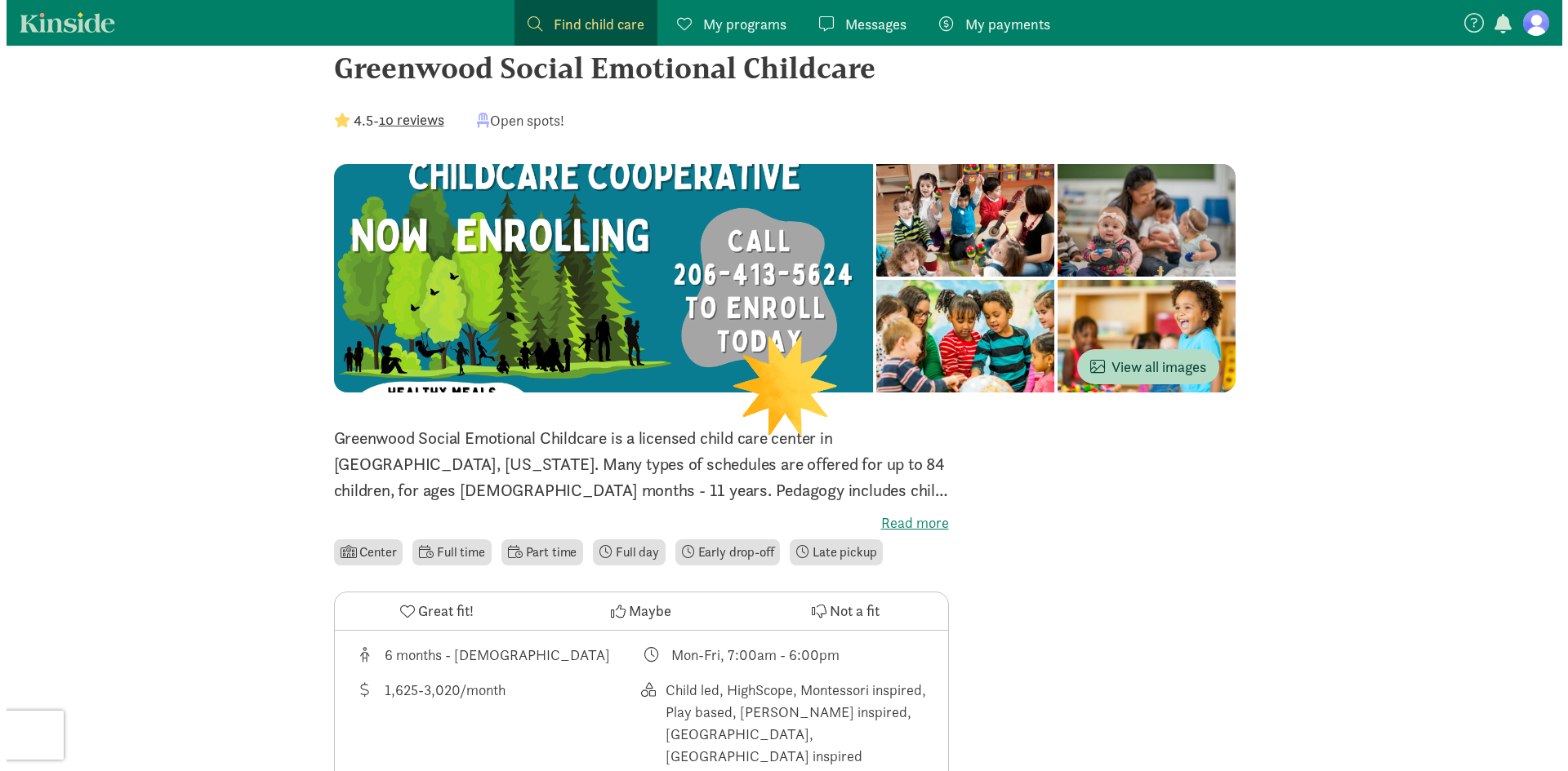
scroll to position [326, 0]
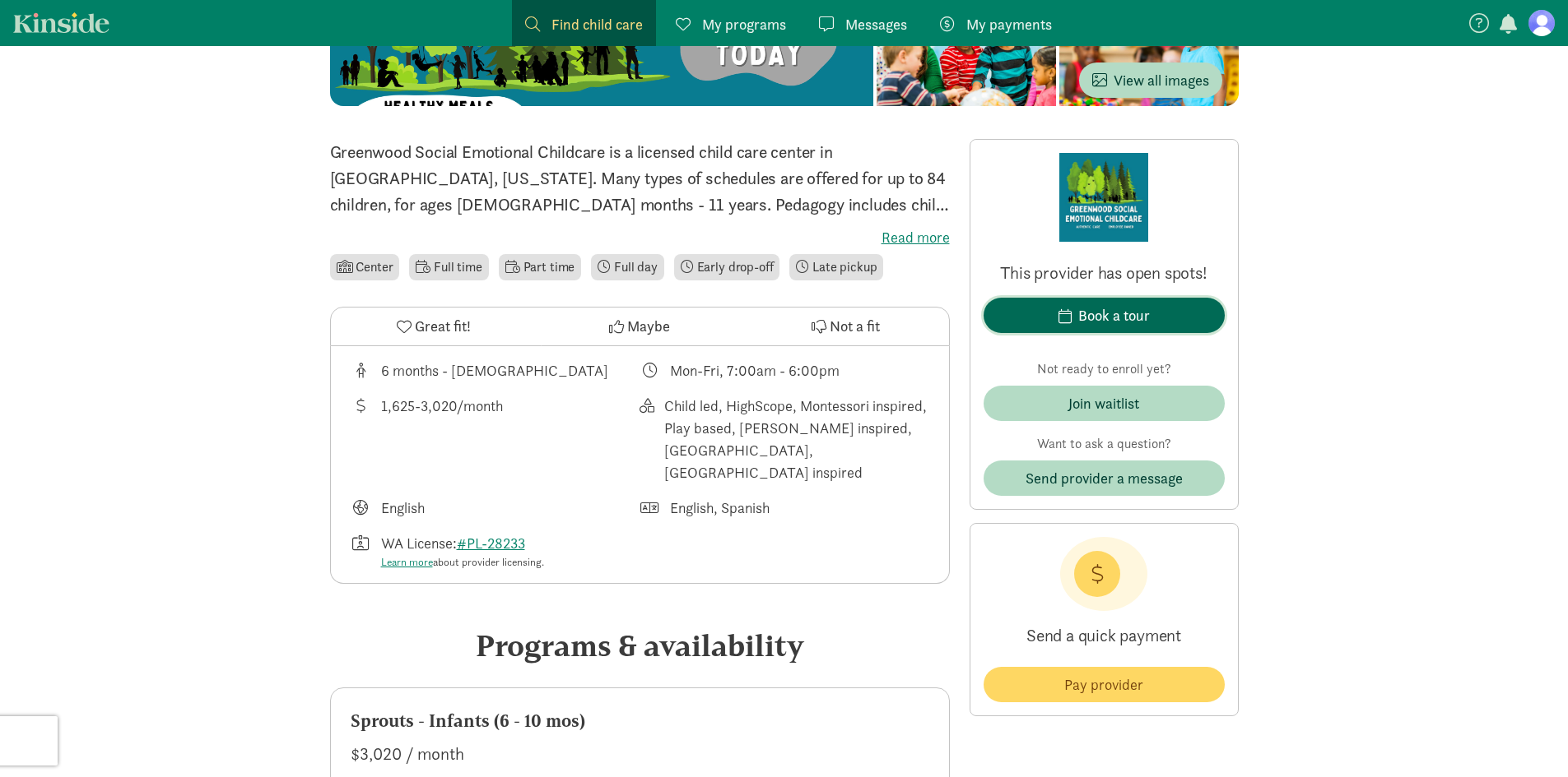
click at [1167, 311] on span "Book a tour" at bounding box center [1104, 316] width 215 height 23
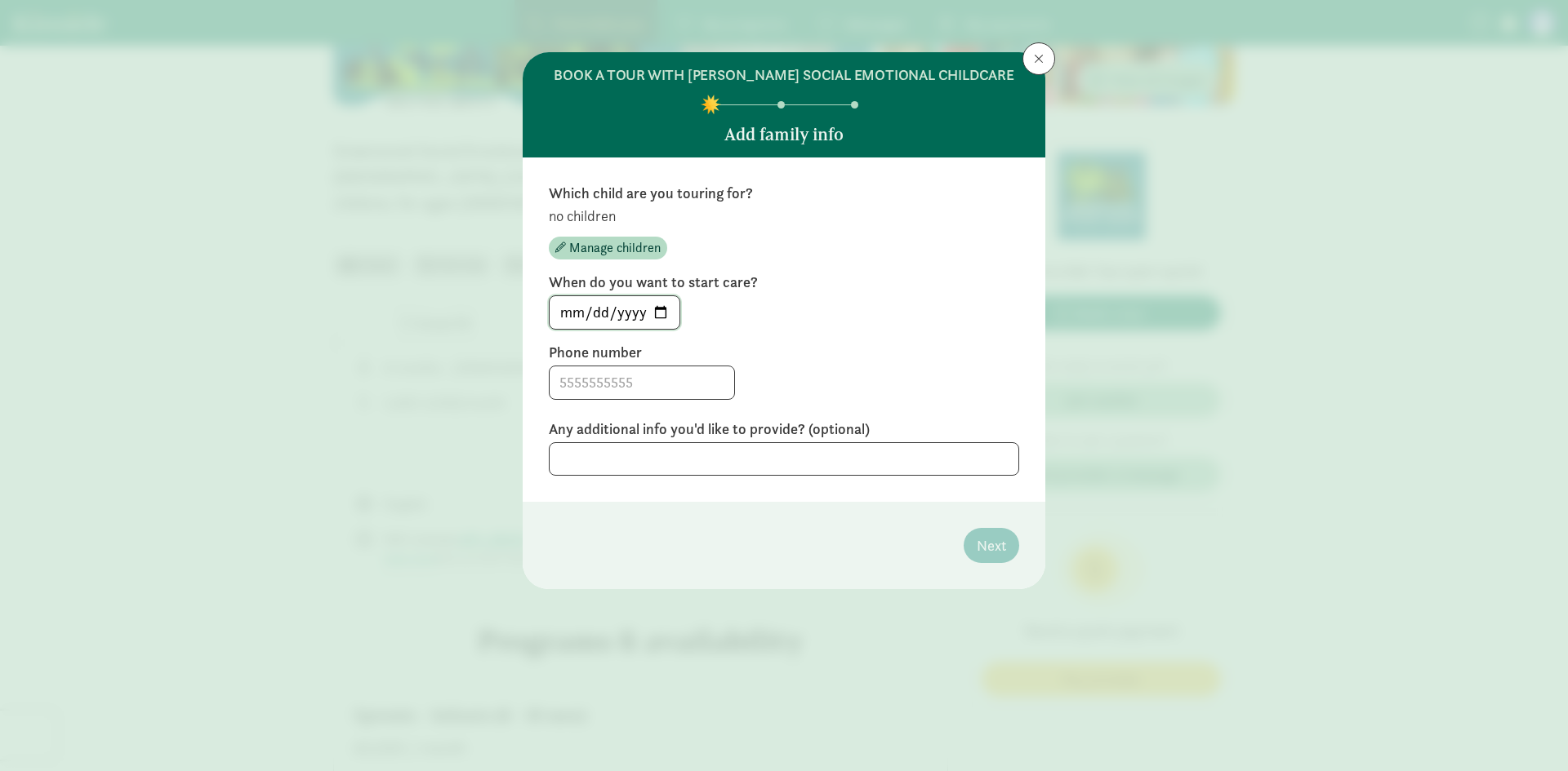
click at [664, 307] on input "[DATE]" at bounding box center [614, 313] width 130 height 33
type input "[DATE]"
click at [661, 378] on input at bounding box center [642, 382] width 185 height 33
type input "9255187262"
click at [854, 457] on textarea at bounding box center [784, 458] width 470 height 34
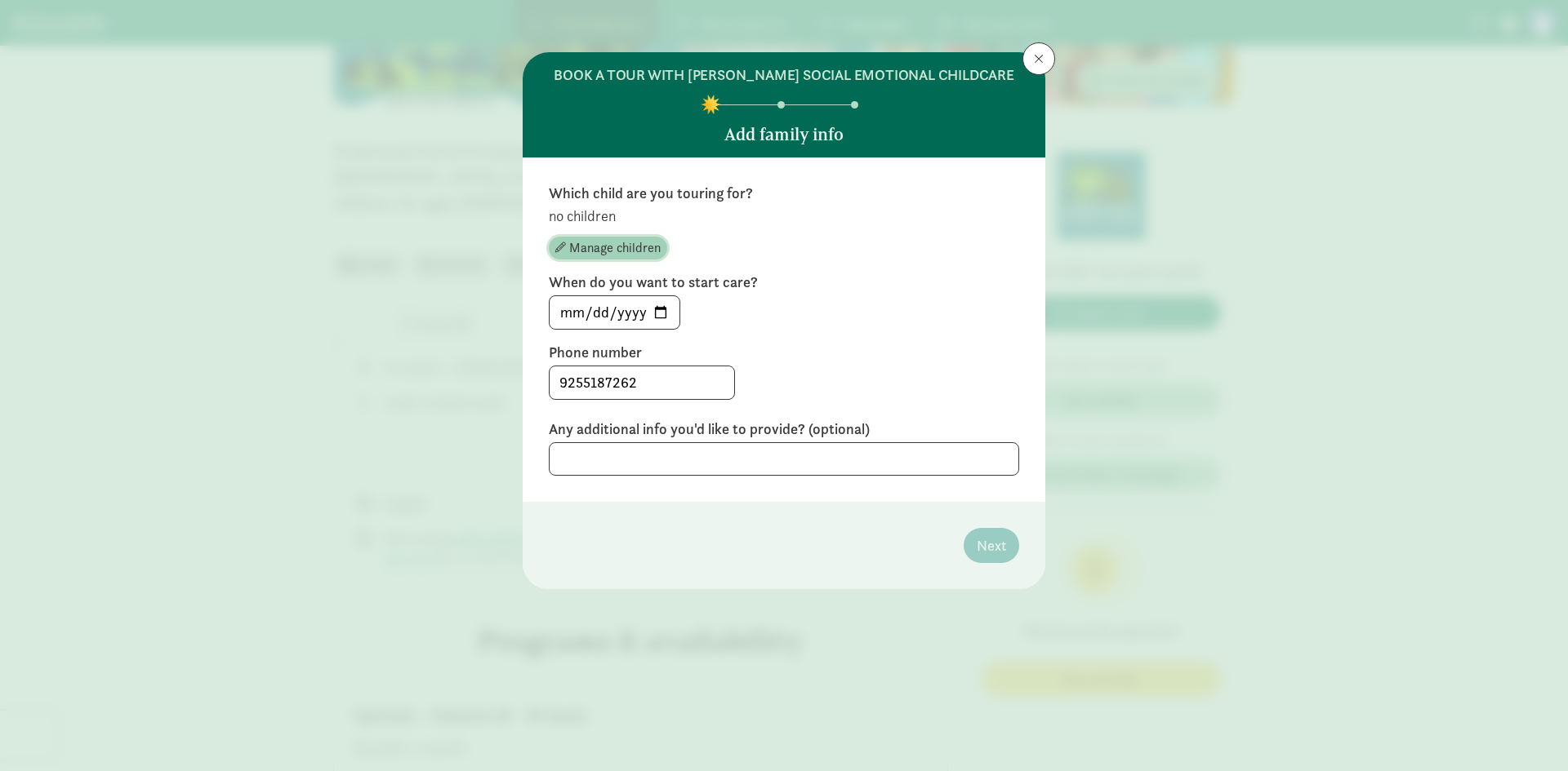
click at [638, 248] on span "Manage children" at bounding box center [615, 248] width 92 height 20
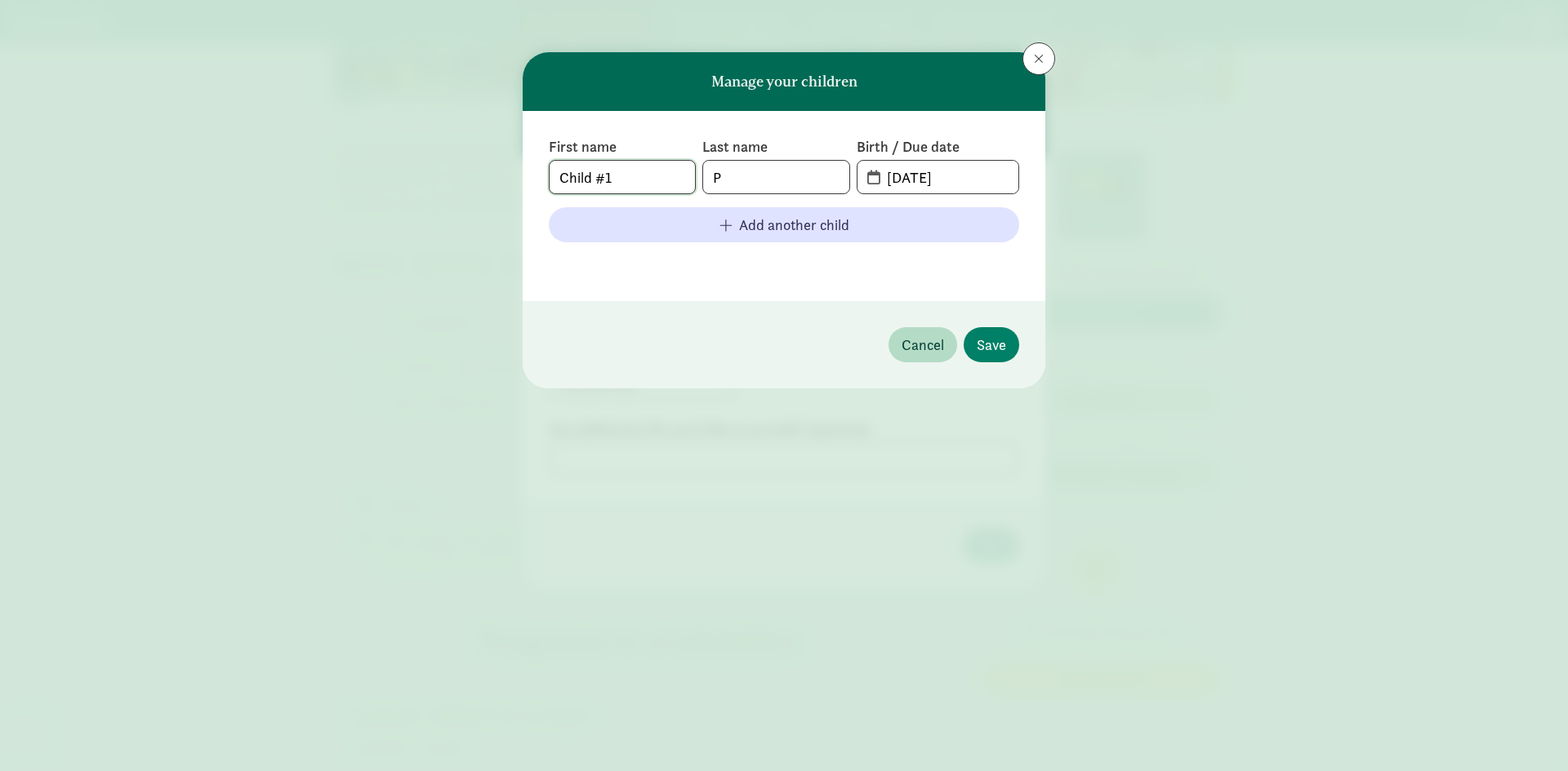
click at [620, 180] on input "Child #1" at bounding box center [622, 177] width 145 height 33
click at [624, 182] on input "Child #1" at bounding box center [622, 177] width 145 height 33
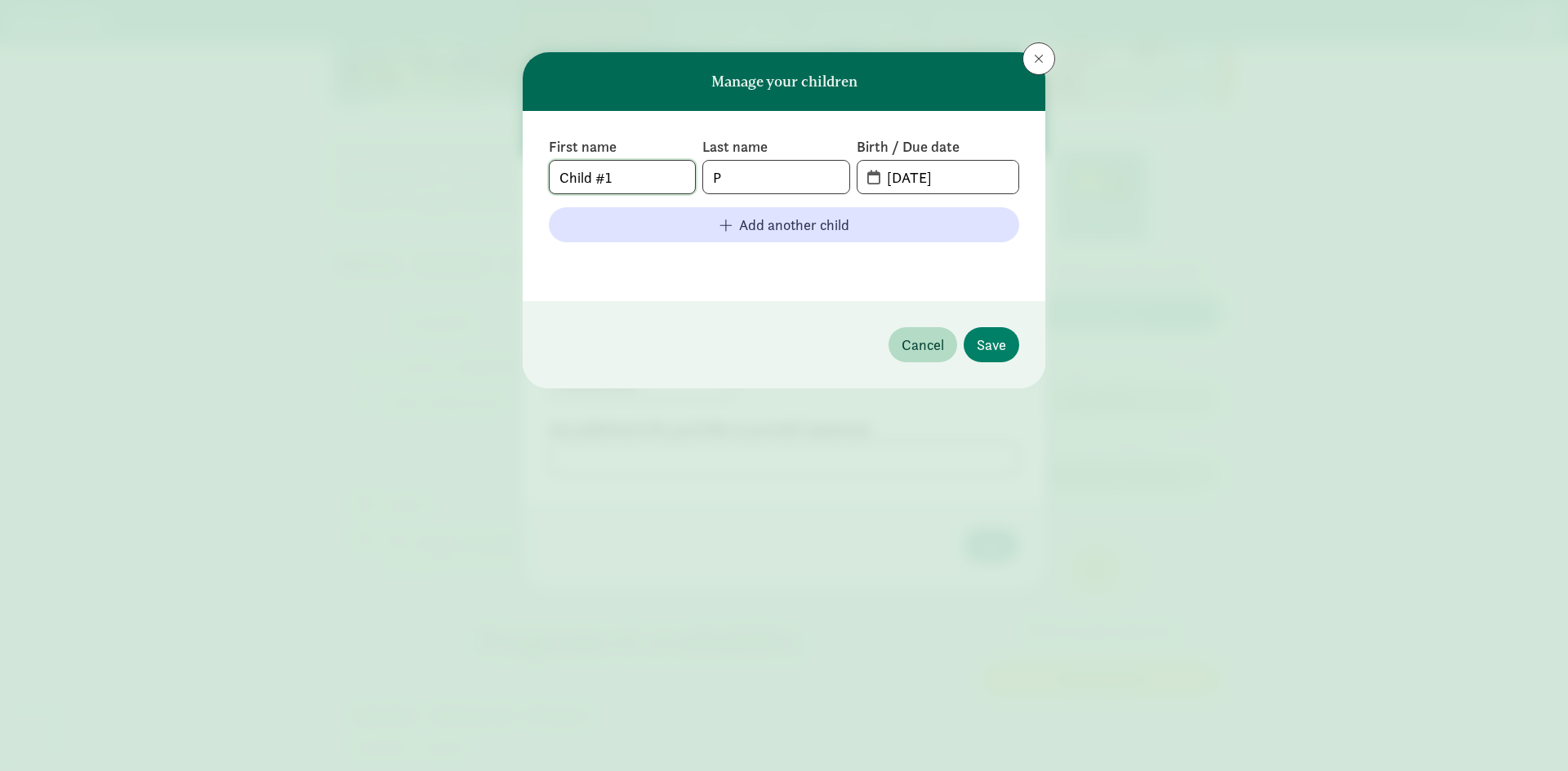
click at [624, 181] on input "Child #1" at bounding box center [622, 177] width 145 height 33
paste input "Róisín"
type input "Róisín"
click at [764, 185] on input "P" at bounding box center [776, 177] width 145 height 33
type input "[PERSON_NAME]"
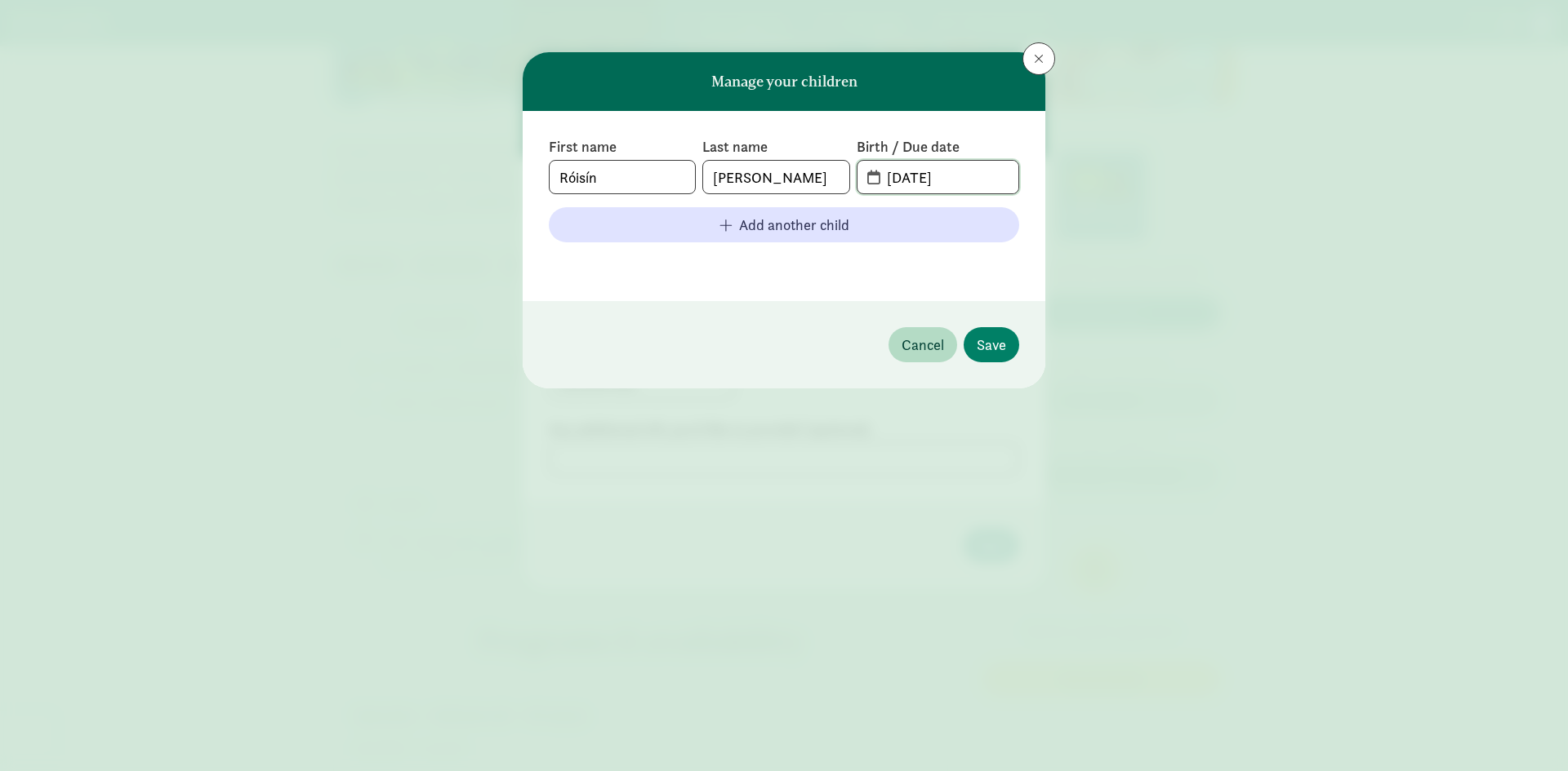
click at [926, 186] on input "[DATE]" at bounding box center [948, 177] width 142 height 33
click at [902, 181] on input "[DATE]" at bounding box center [948, 177] width 142 height 33
click at [866, 177] on span "[DATE]" at bounding box center [938, 177] width 161 height 33
click at [869, 181] on span "[DATE]" at bounding box center [938, 177] width 161 height 33
drag, startPoint x: 969, startPoint y: 185, endPoint x: 863, endPoint y: 161, distance: 108.7
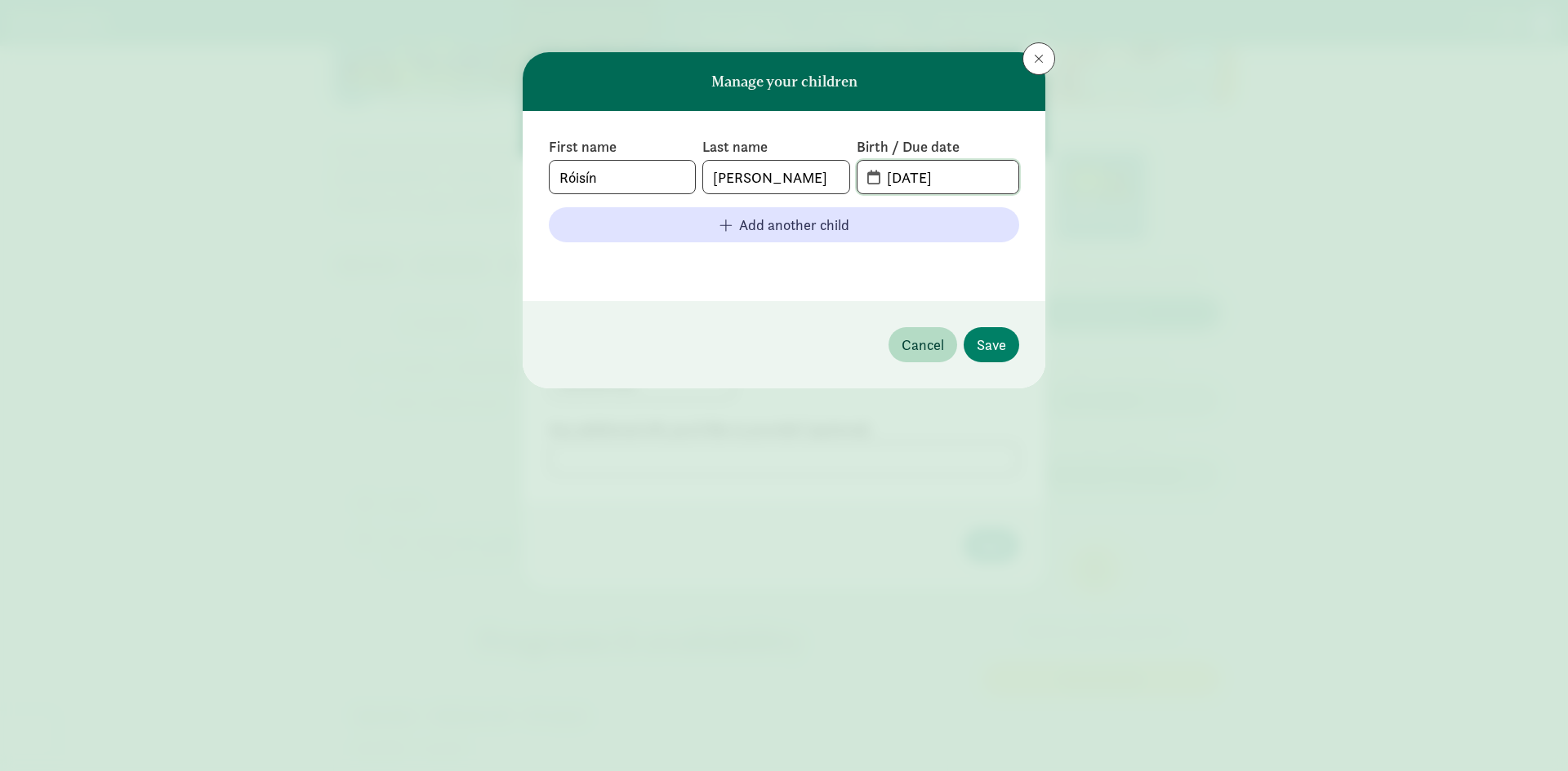
click at [859, 179] on span "[DATE]" at bounding box center [938, 177] width 161 height 33
type input "[DATE]"
click at [990, 344] on span "Save" at bounding box center [992, 345] width 29 height 22
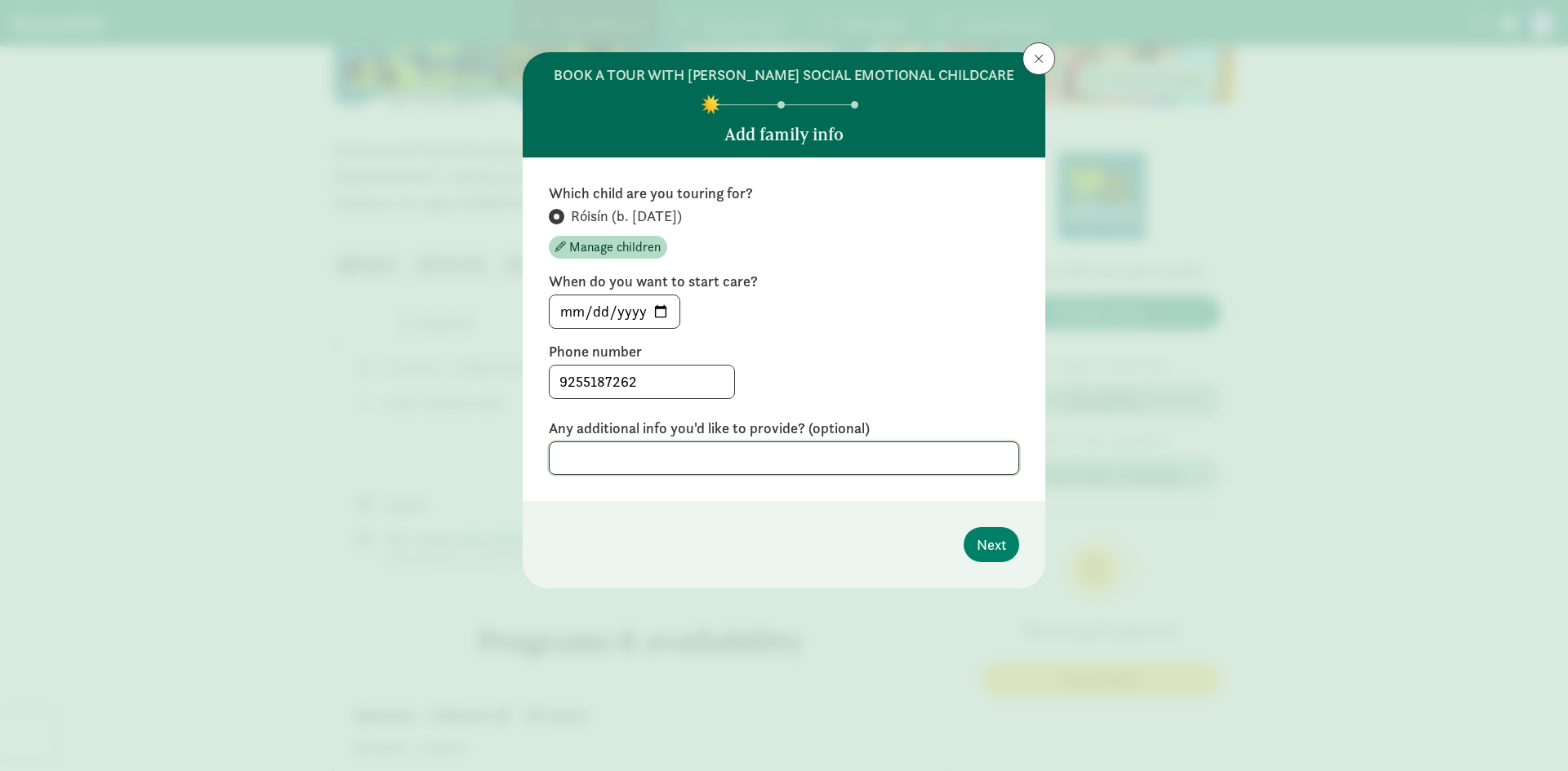
click at [739, 455] on textarea at bounding box center [784, 458] width 470 height 34
paste textarea "Róisín"
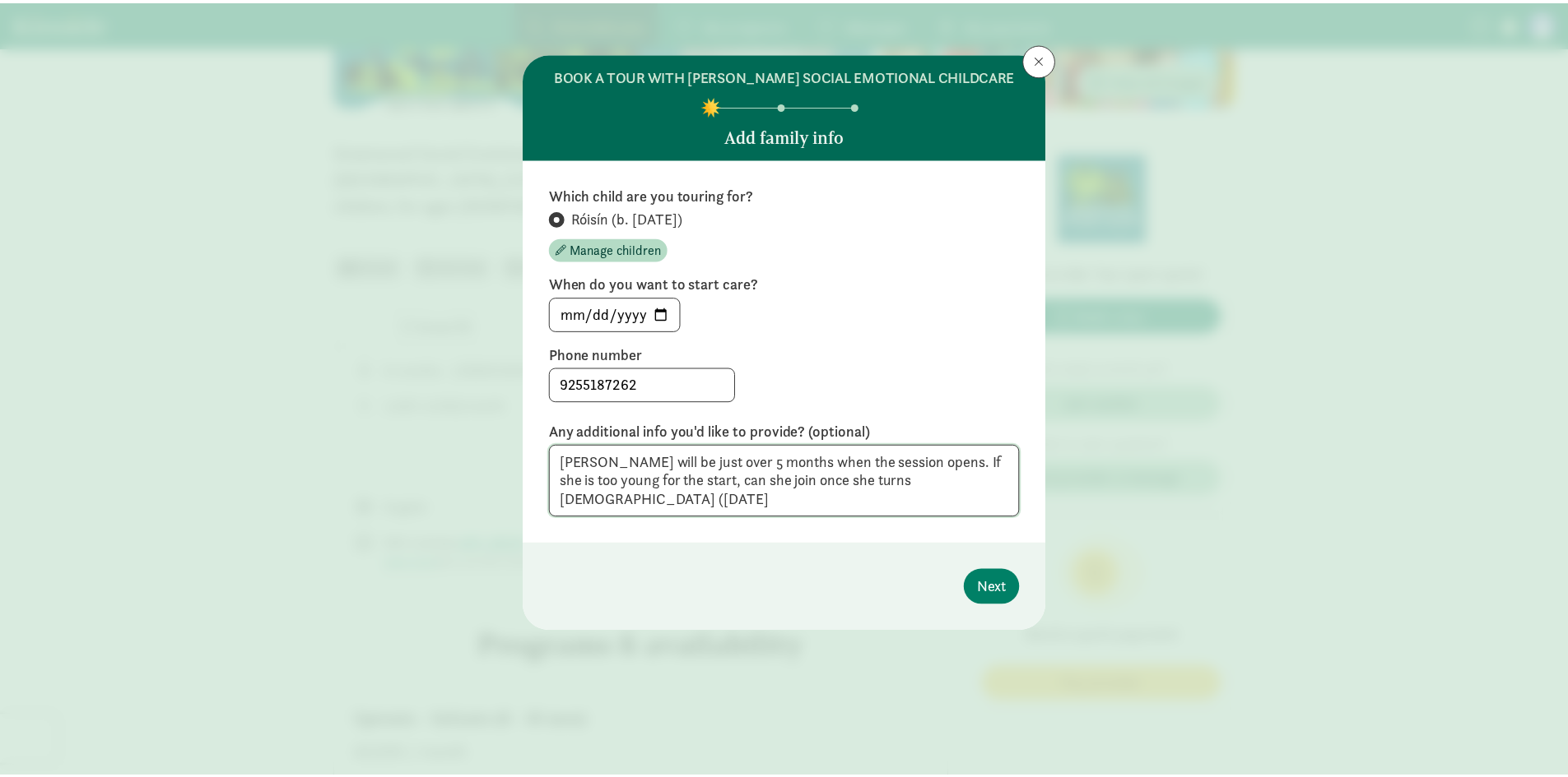
scroll to position [0, 0]
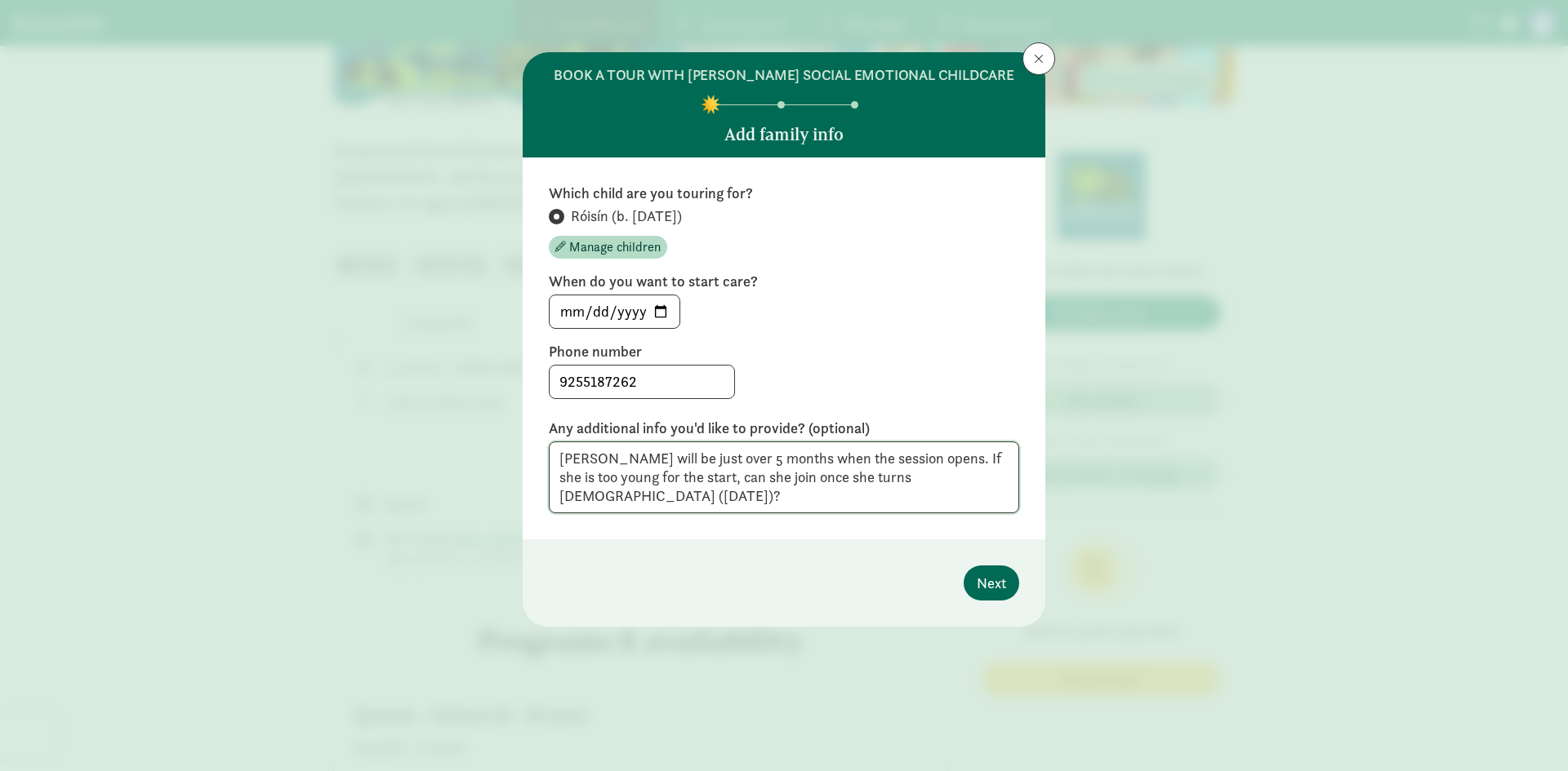
type textarea "[PERSON_NAME] will be just over 5 months when the session opens. If she is too …"
click at [993, 577] on span "Next" at bounding box center [992, 584] width 29 height 22
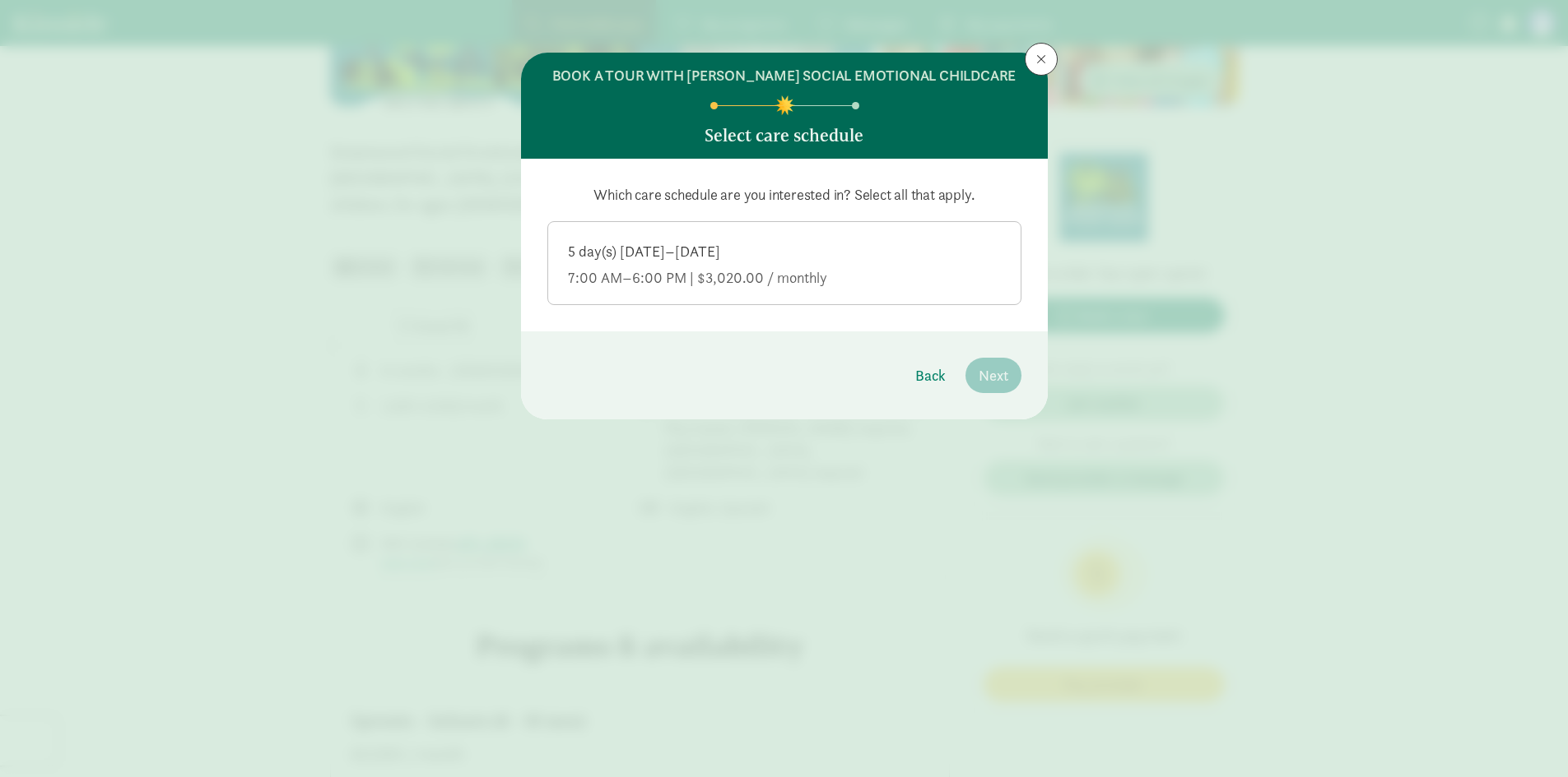
click at [782, 271] on div "7:00 AM–6:00 PM | $3,020.00 / monthly" at bounding box center [784, 278] width 433 height 20
click at [0, 0] on input "5 day(s) [DATE]–[DATE] 7:00 AM–6:00 PM | $3,020.00 / monthly" at bounding box center [0, 0] width 0 height 0
click at [1006, 372] on span "Next" at bounding box center [993, 376] width 30 height 23
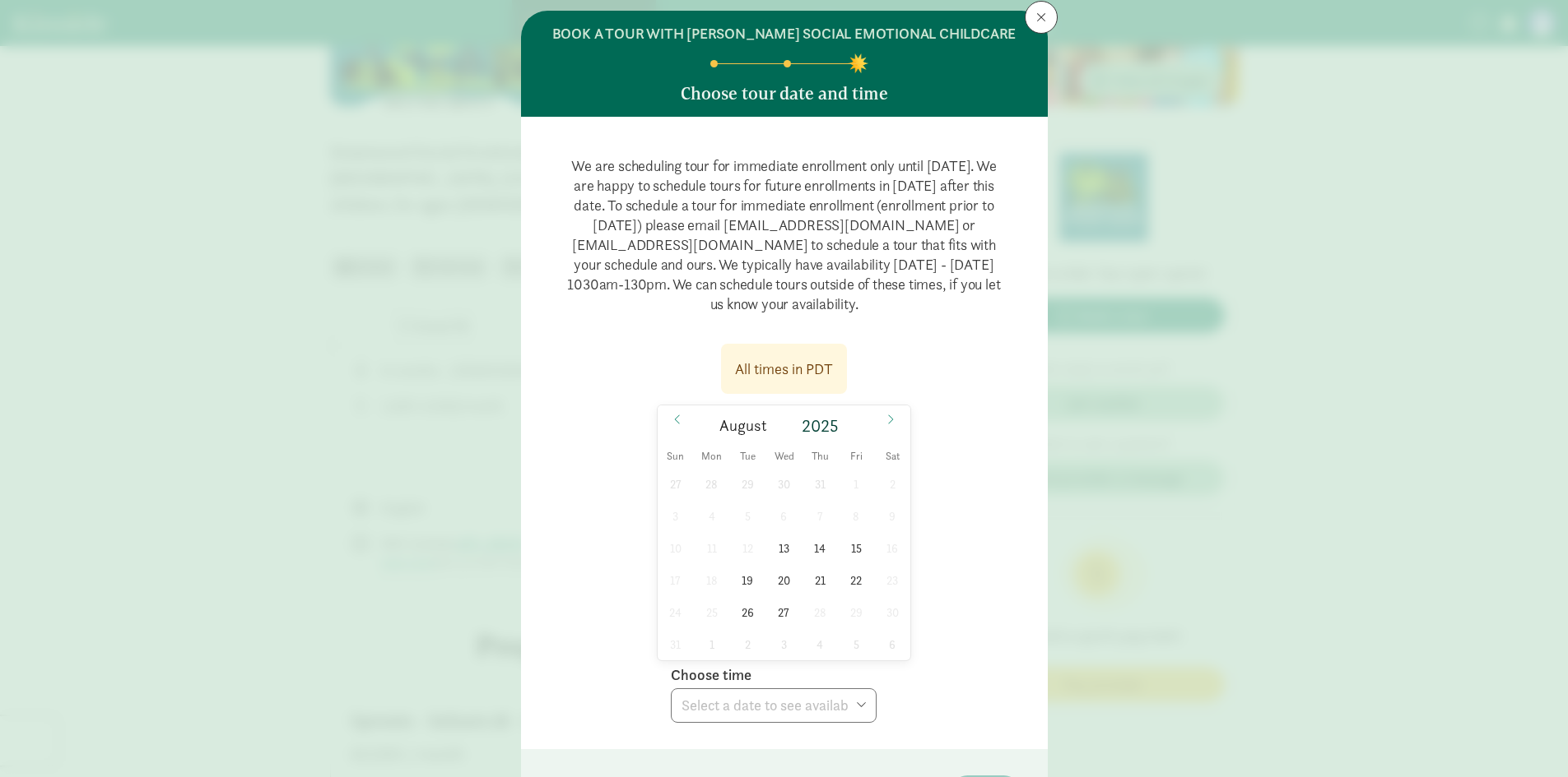
scroll to position [83, 0]
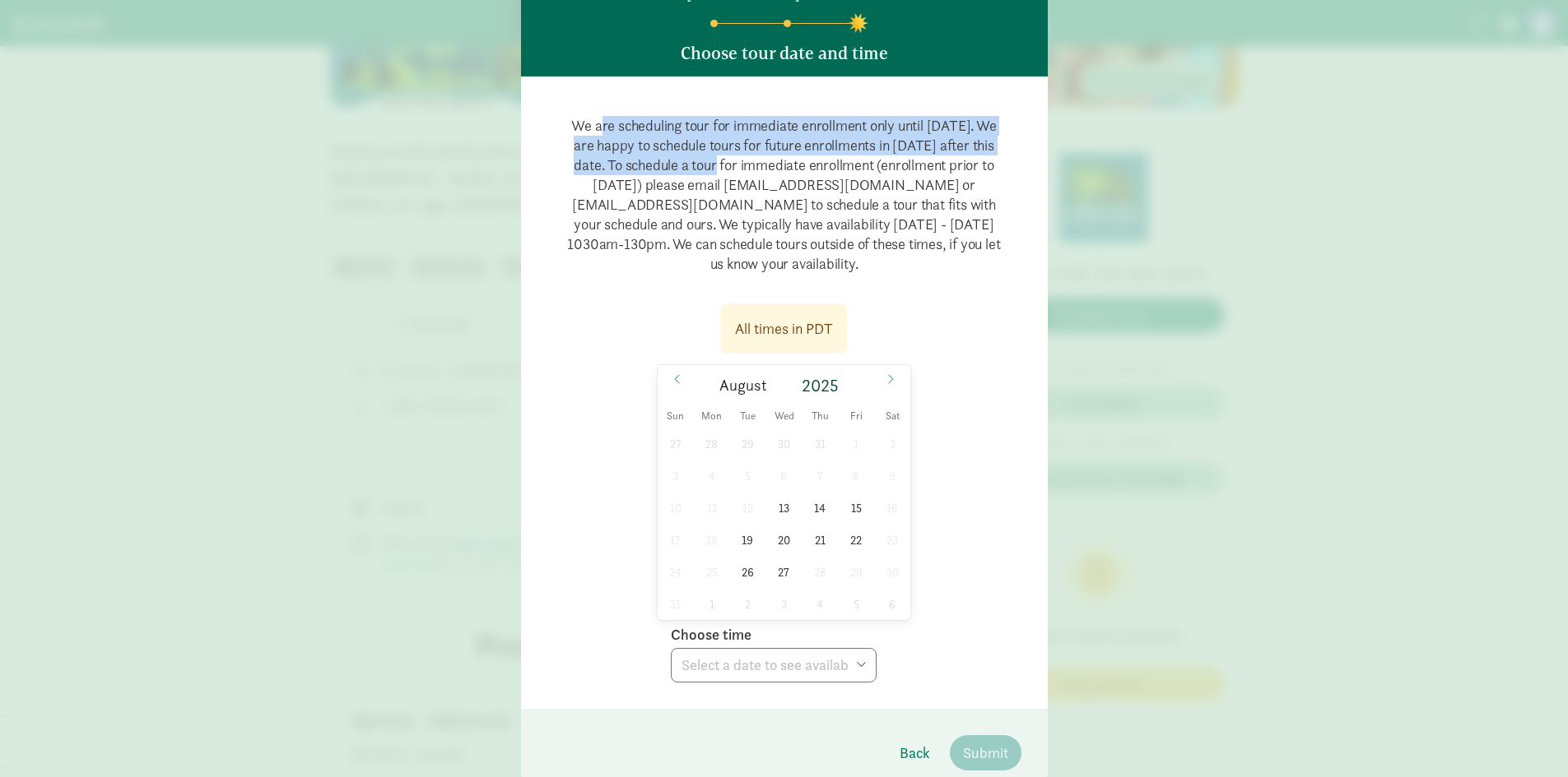
drag, startPoint x: 592, startPoint y: 131, endPoint x: 717, endPoint y: 157, distance: 127.7
click at [717, 157] on p "We are scheduling tour for immediate enrollment only until [DATE]. We are happy…" at bounding box center [784, 195] width 474 height 184
click at [928, 140] on p "We are scheduling tour for immediate enrollment only until [DATE]. We are happy…" at bounding box center [784, 195] width 474 height 184
drag, startPoint x: 925, startPoint y: 124, endPoint x: 992, endPoint y: 143, distance: 69.6
click at [992, 143] on p "We are scheduling tour for immediate enrollment only until [DATE]. We are happy…" at bounding box center [784, 195] width 474 height 184
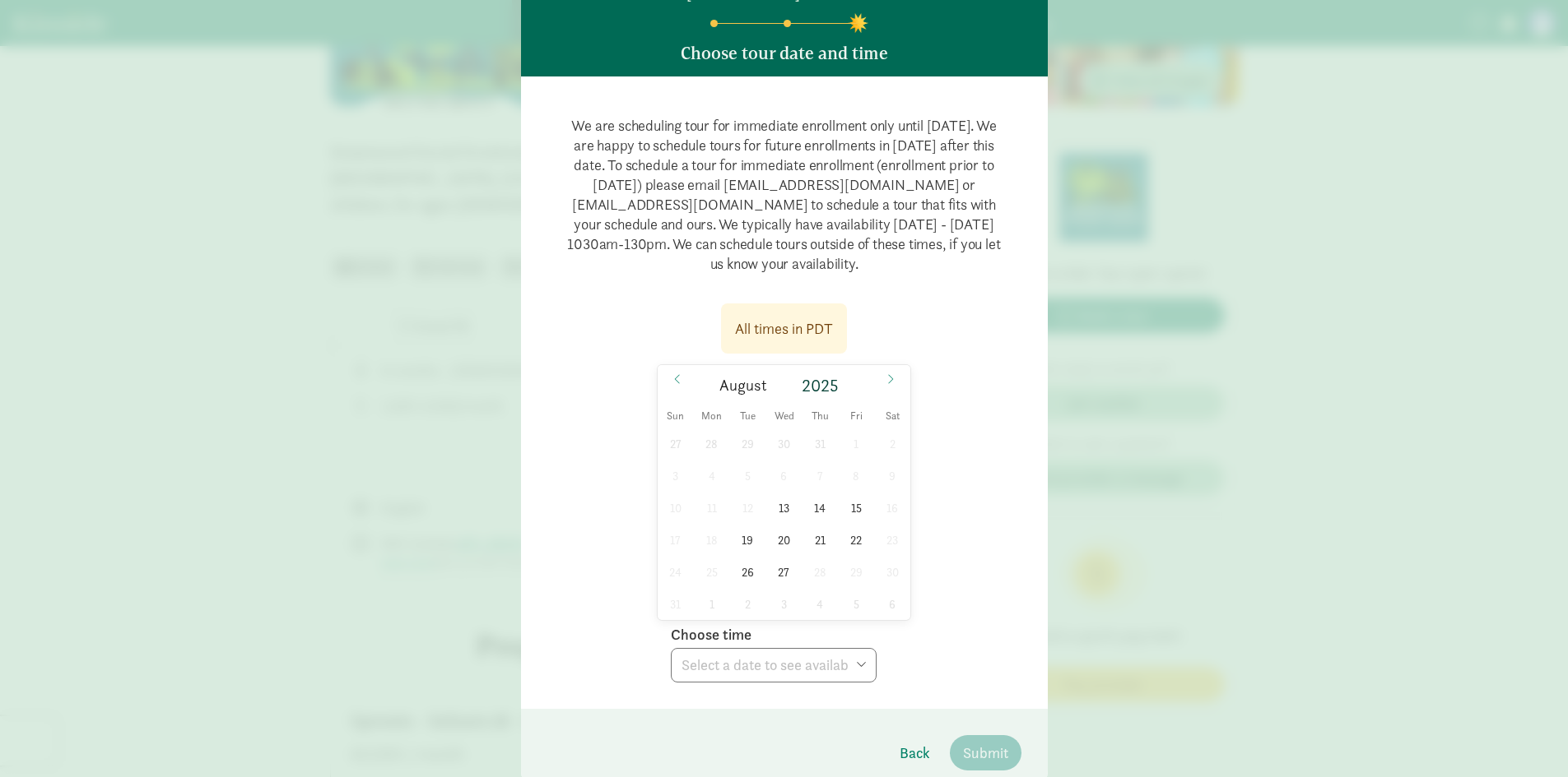
click at [697, 169] on p "We are scheduling tour for immediate enrollment only until [DATE]. We are happy…" at bounding box center [784, 195] width 474 height 184
drag, startPoint x: 925, startPoint y: 161, endPoint x: 717, endPoint y: 187, distance: 209.6
click at [717, 187] on p "We are scheduling tour for immediate enrollment only until [DATE]. We are happy…" at bounding box center [784, 195] width 474 height 184
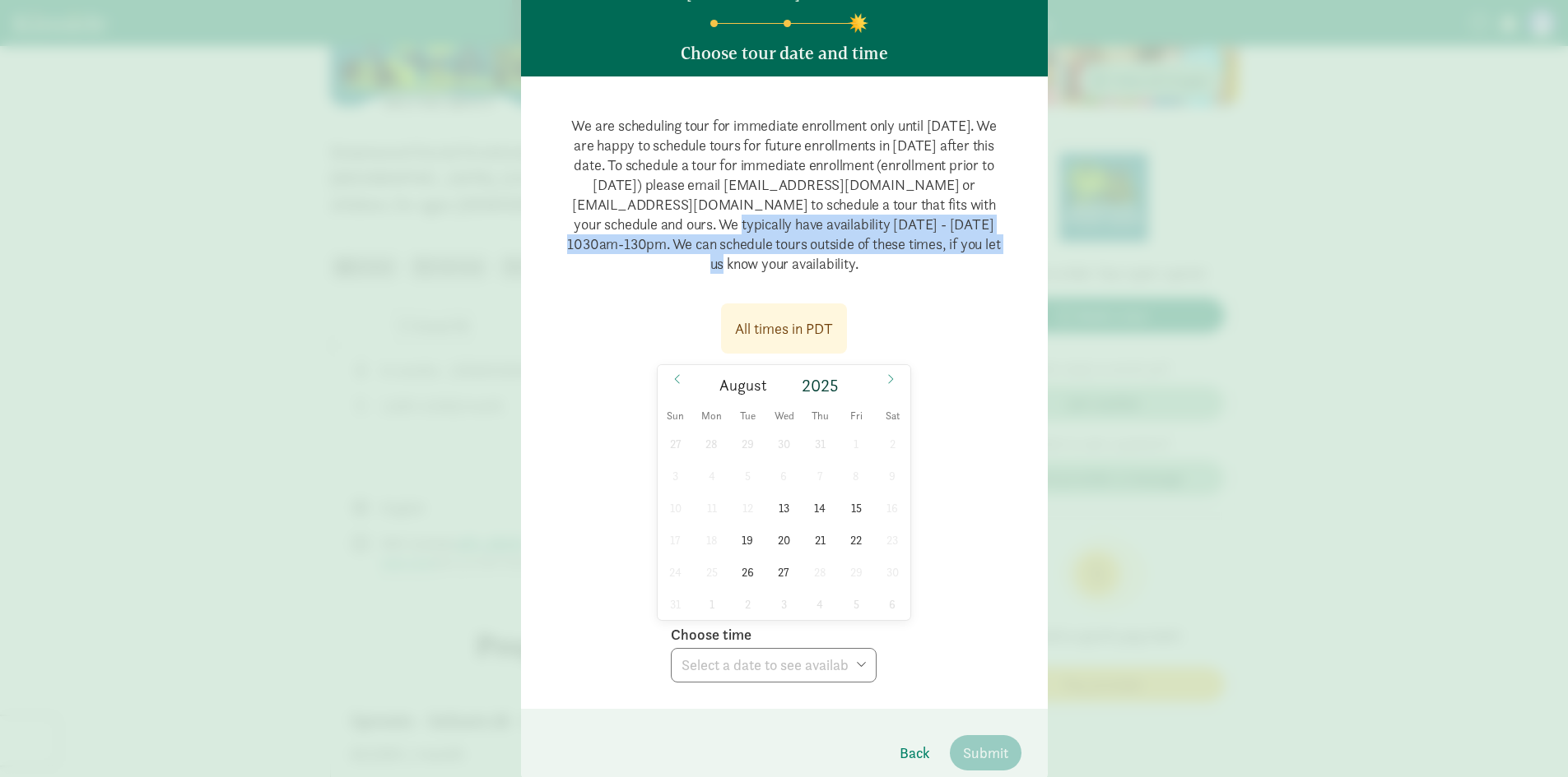
drag, startPoint x: 690, startPoint y: 225, endPoint x: 906, endPoint y: 237, distance: 216.3
click at [906, 237] on p "We are scheduling tour for immediate enrollment only until [DATE]. We are happy…" at bounding box center [784, 195] width 474 height 184
click at [814, 230] on p "We are scheduling tour for immediate enrollment only until [DATE]. We are happy…" at bounding box center [784, 195] width 474 height 184
drag, startPoint x: 851, startPoint y: 222, endPoint x: 1001, endPoint y: 229, distance: 150.2
click at [1001, 229] on p "We are scheduling tour for immediate enrollment only until [DATE]. We are happy…" at bounding box center [784, 195] width 474 height 184
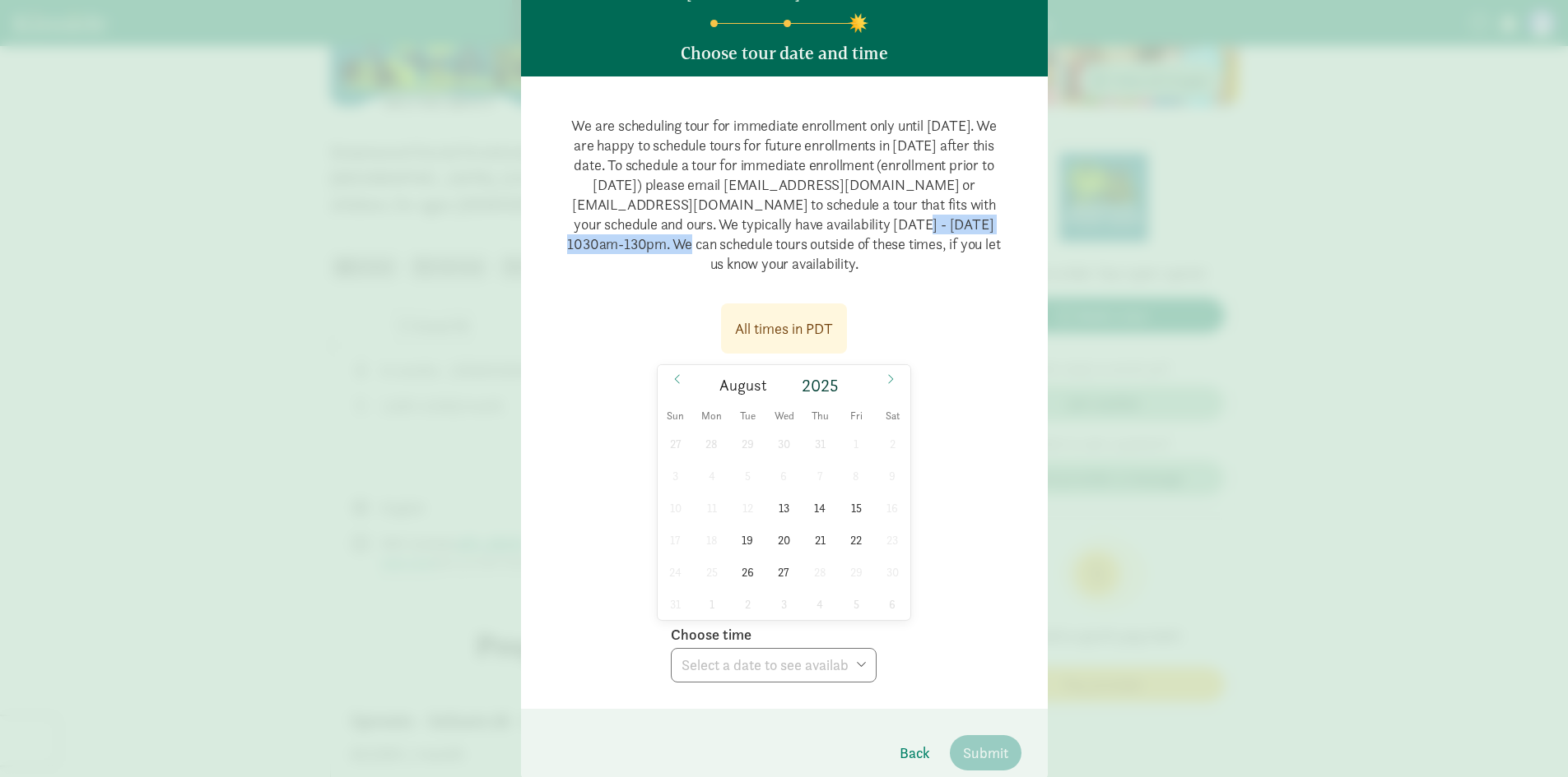
drag, startPoint x: 711, startPoint y: 238, endPoint x: 871, endPoint y: 270, distance: 163.2
click at [871, 270] on p "We are scheduling tour for immediate enrollment only until [DATE]. We are happy…" at bounding box center [784, 195] width 474 height 184
click at [951, 315] on div "All times in PDT [DATE] Sun Mon Tue Wed Thu Fri Sat 27 28 29 30 31 1 2 3 4 5 6 …" at bounding box center [784, 487] width 474 height 389
click at [816, 534] on span "21" at bounding box center [820, 539] width 32 height 32
click at [815, 678] on select "Choose time 10:30 AM 11:00 AM 11:30 AM 12:00 PM 12:30 PM 01:00 PM 01:30 PM 02:0…" at bounding box center [773, 666] width 205 height 35
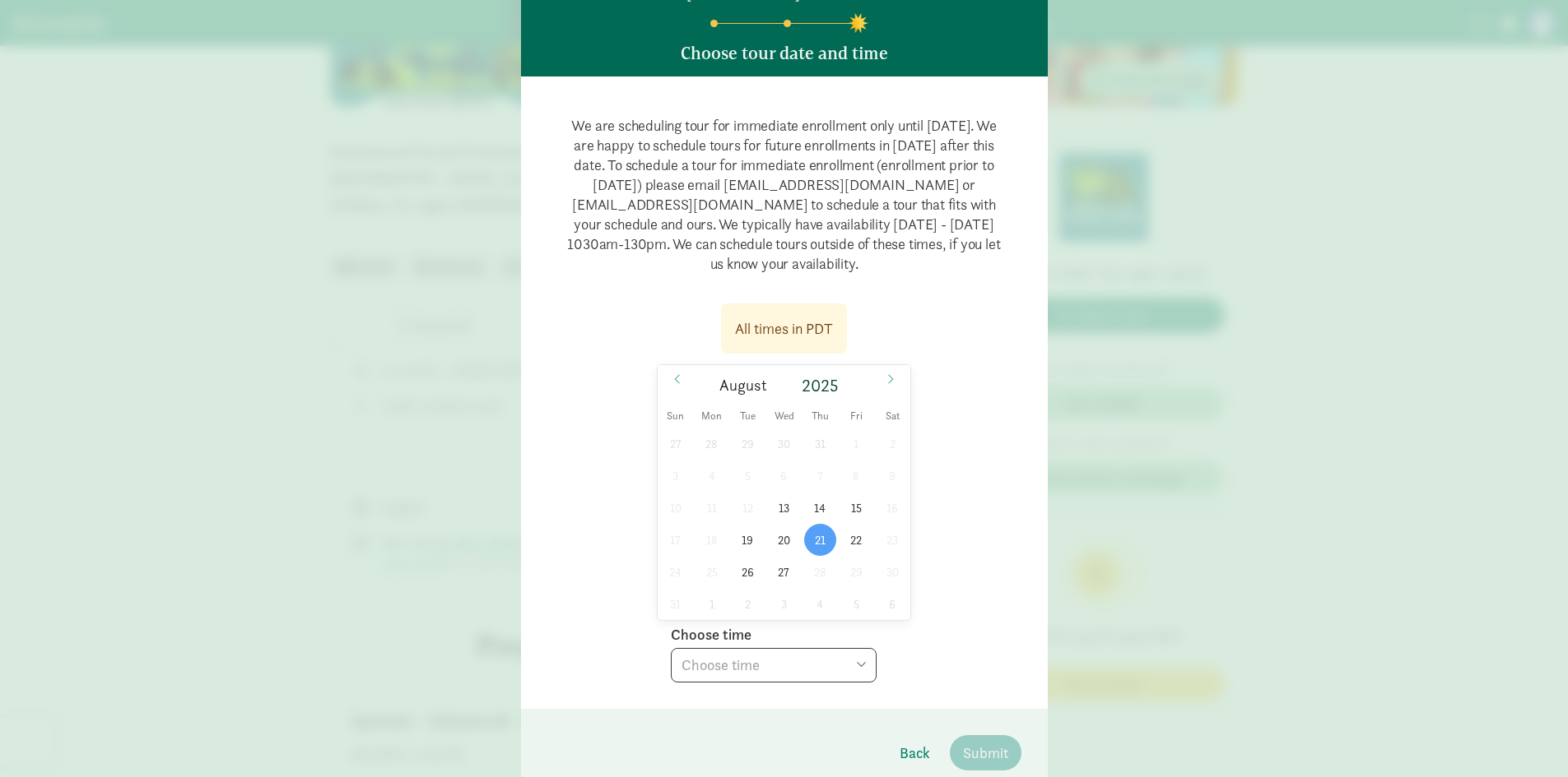
click at [670, 648] on select "Choose time 10:30 AM 11:00 AM 11:30 AM 12:00 PM 12:30 PM 01:00 PM 01:30 PM 02:0…" at bounding box center [773, 666] width 205 height 35
click at [845, 654] on select "Choose time 10:30 AM 11:00 AM 11:30 AM 12:00 PM 12:30 PM 01:00 PM 01:30 PM 02:0…" at bounding box center [773, 666] width 205 height 35
click at [949, 609] on div "All times in PDT [DATE] [DATE] Sun Mon Tue Wed Thu Fri Sat 27 28 29 30 31 1 2 3…" at bounding box center [784, 487] width 474 height 389
click at [811, 665] on select "Choose time 10:30 AM 11:00 AM 11:30 AM 12:00 PM 12:30 PM 01:00 PM 01:30 PM 02:0…" at bounding box center [773, 666] width 205 height 35
click at [670, 648] on select "Choose time 10:30 AM 11:00 AM 11:30 AM 12:00 PM 12:30 PM 01:00 PM 01:30 PM 02:0…" at bounding box center [773, 666] width 205 height 35
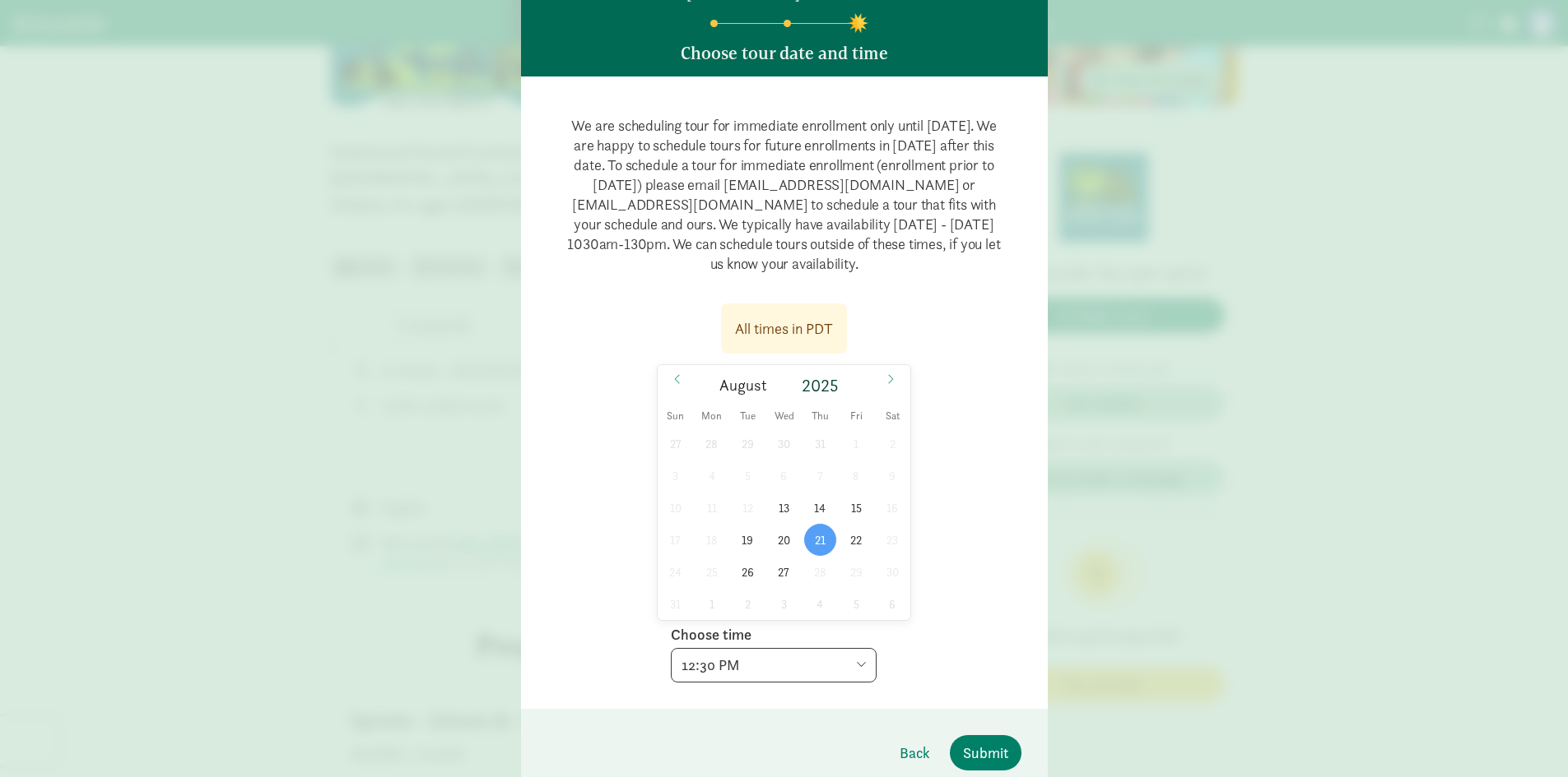
click at [857, 664] on select "Choose time 10:30 AM 11:00 AM 11:30 AM 12:00 PM 12:30 PM 01:00 PM 01:30 PM 02:0…" at bounding box center [773, 666] width 205 height 35
select select "[DATE]T13:00:00.000-07:00"
click at [670, 648] on select "Choose time 10:30 AM 11:00 AM 11:30 AM 12:00 PM 12:30 PM 01:00 PM 01:30 PM 02:0…" at bounding box center [773, 666] width 205 height 35
click at [996, 747] on span "Submit" at bounding box center [986, 754] width 45 height 23
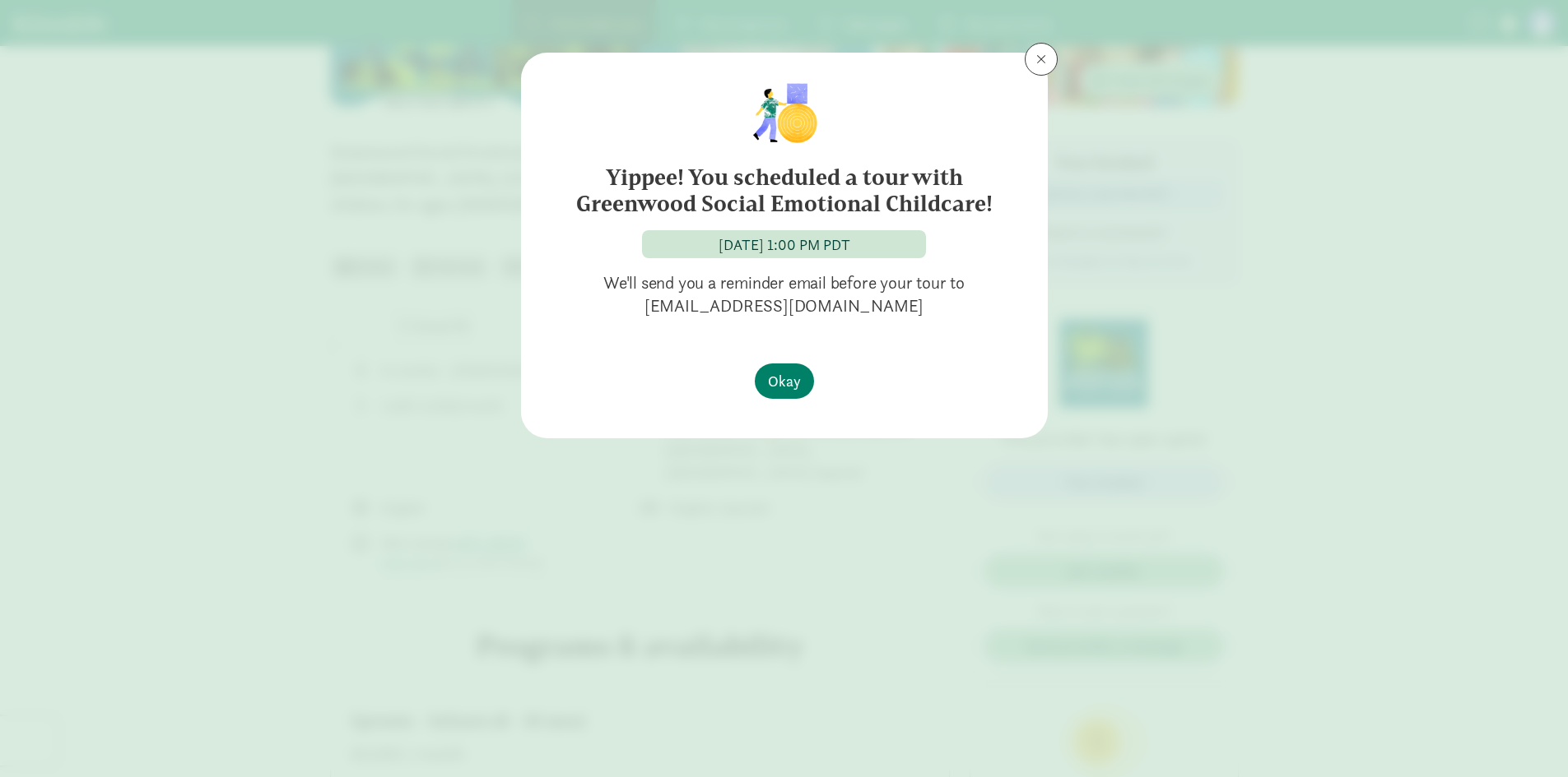
scroll to position [0, 0]
click at [778, 378] on span "Okay" at bounding box center [784, 381] width 33 height 23
